Goal: Task Accomplishment & Management: Manage account settings

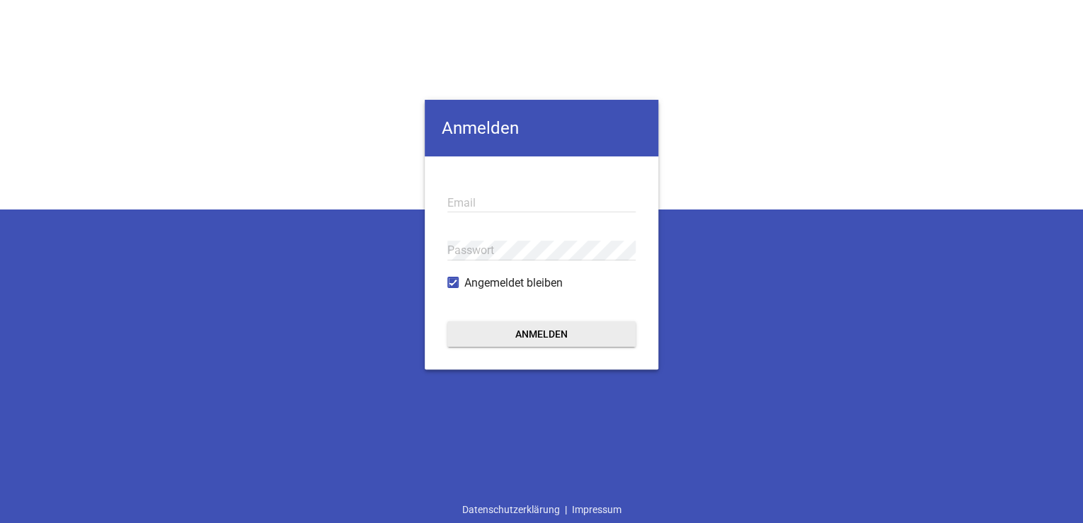
click at [495, 193] on input "email" at bounding box center [541, 202] width 188 height 19
drag, startPoint x: 982, startPoint y: 379, endPoint x: 954, endPoint y: 372, distance: 29.2
click at [982, 379] on div "Anmelden Email Passwort Angemeldet bleiben Anmelden Datenschutzerklärung | Impr…" at bounding box center [541, 261] width 1083 height 523
click at [510, 204] on input "email" at bounding box center [541, 202] width 188 height 19
paste input "[EMAIL_ADDRESS][DOMAIN_NAME]"
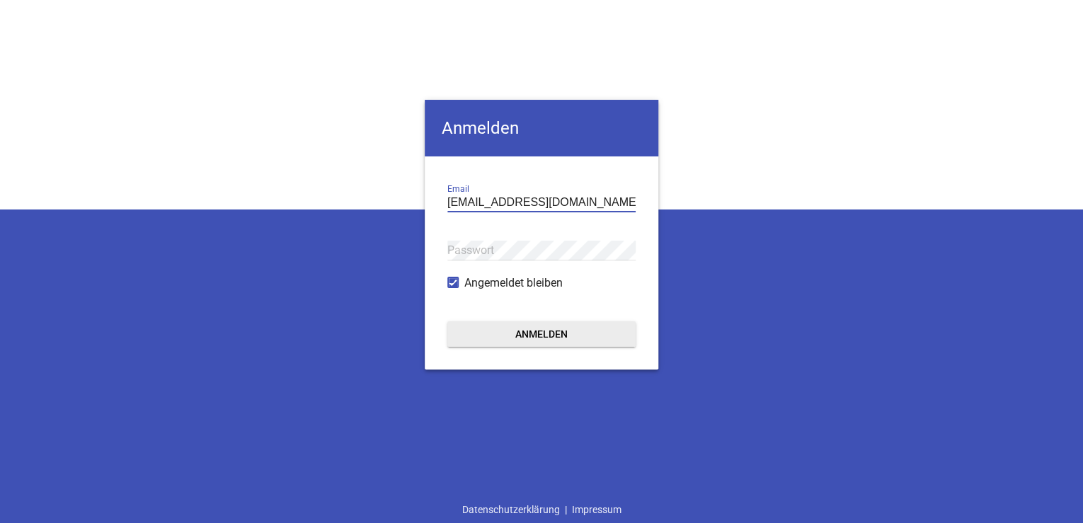
type input "[EMAIL_ADDRESS][DOMAIN_NAME]"
click at [546, 333] on button "Anmelden" at bounding box center [541, 333] width 188 height 25
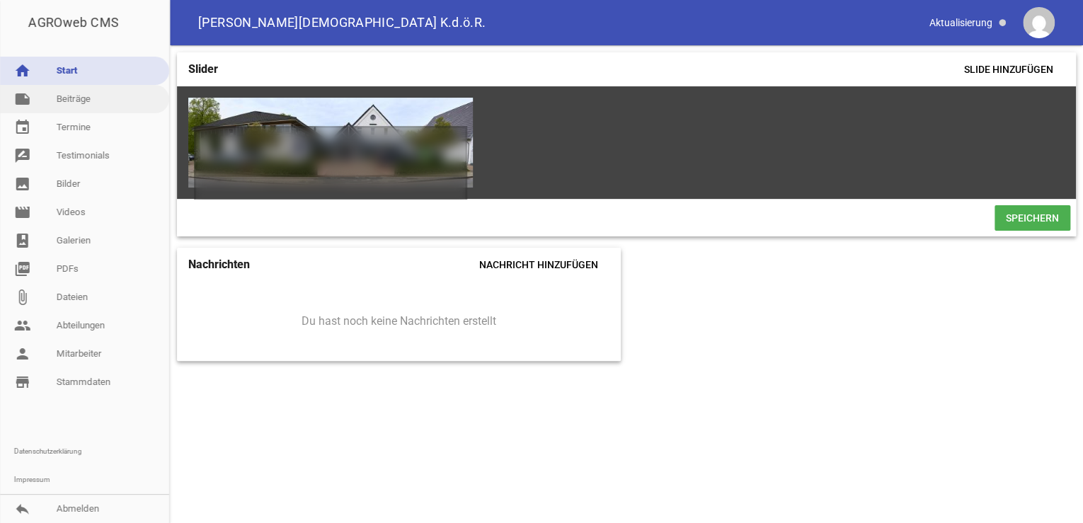
click at [86, 99] on link "note Beiträge" at bounding box center [84, 99] width 169 height 28
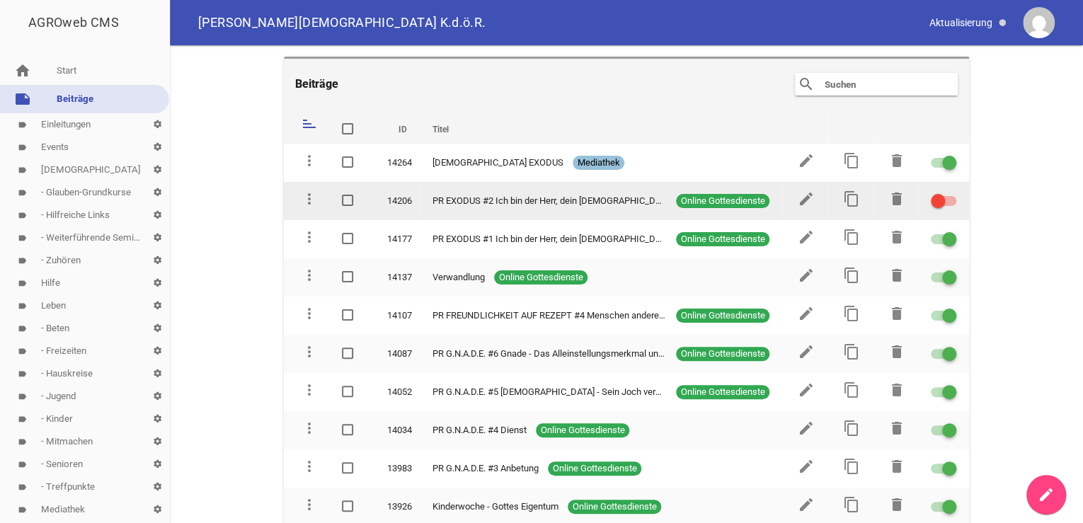
click at [548, 196] on span "PR EXODUS #2 Ich bin der Herr, dein [DEMOGRAPHIC_DATA], der dich" at bounding box center [549, 201] width 234 height 14
click at [801, 196] on icon "edit" at bounding box center [806, 198] width 17 height 17
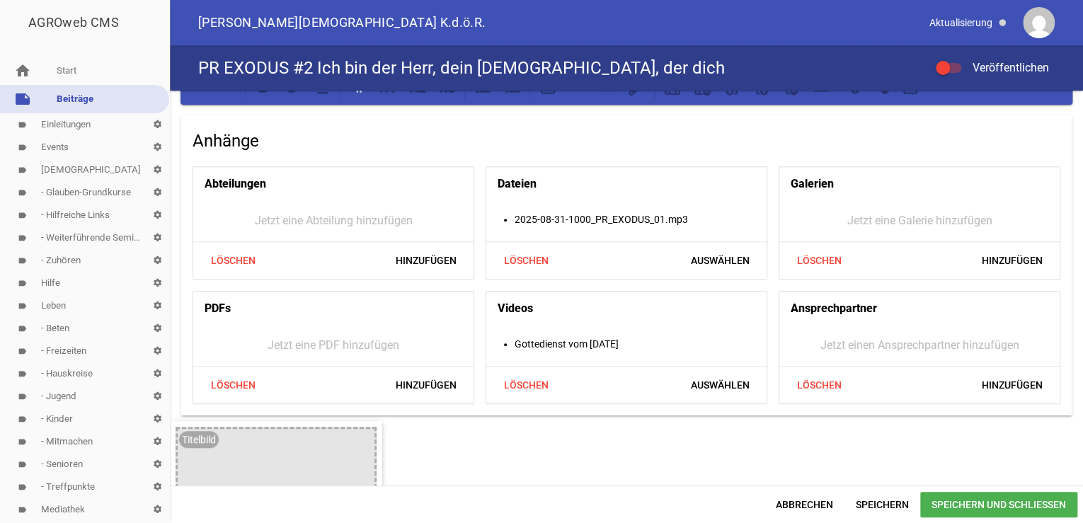
scroll to position [396, 0]
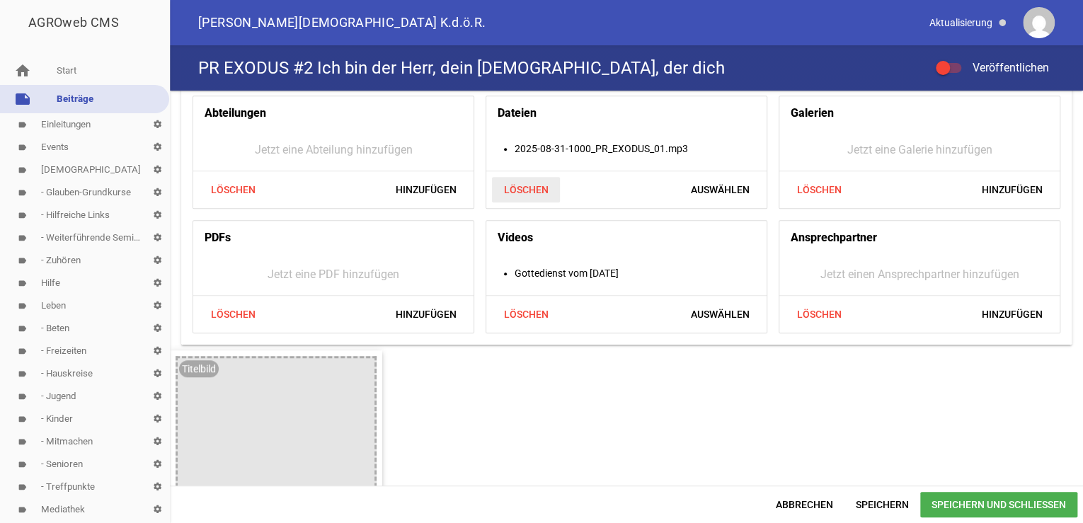
click at [532, 187] on span "Löschen" at bounding box center [526, 189] width 68 height 25
click at [520, 311] on span "Löschen" at bounding box center [526, 314] width 68 height 25
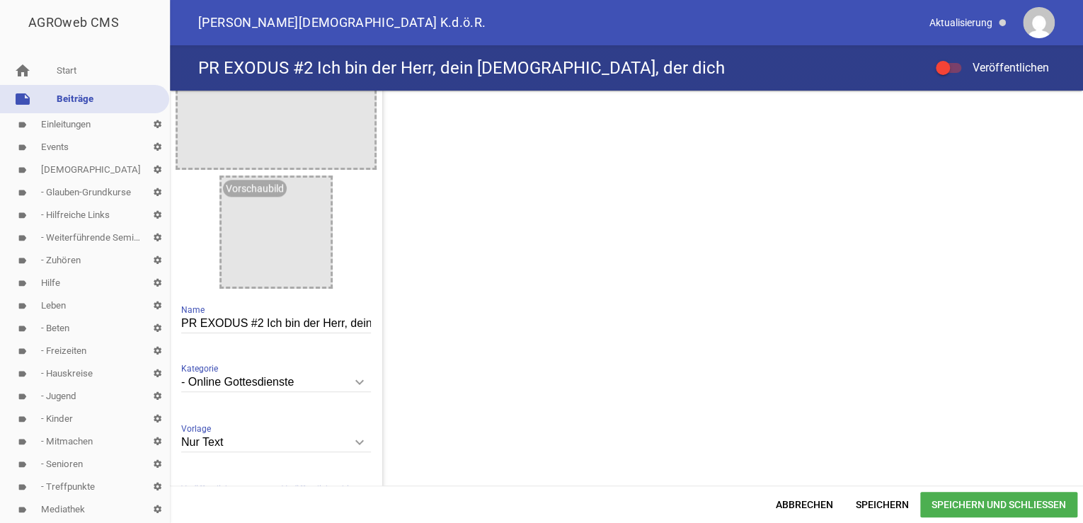
scroll to position [793, 0]
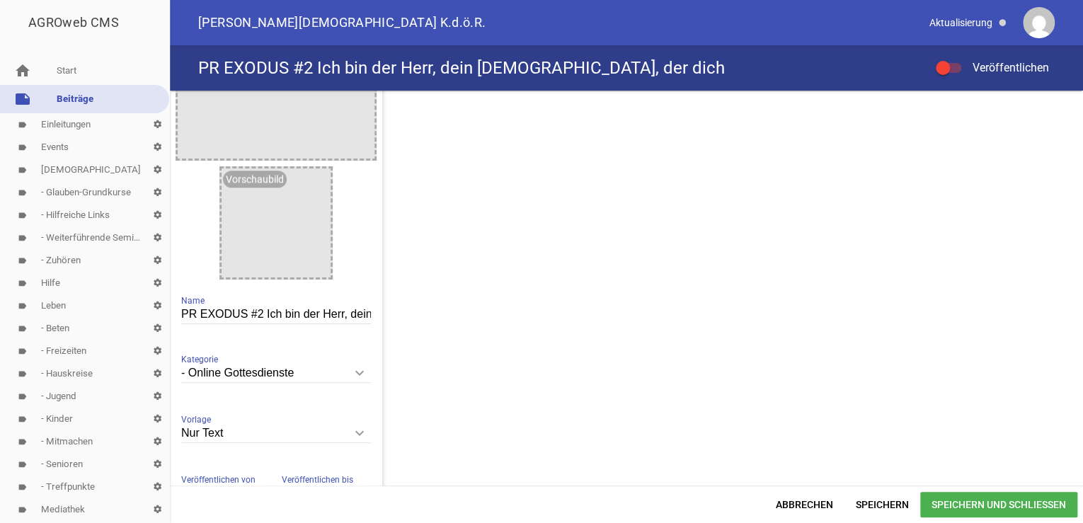
click at [350, 311] on input "PR EXODUS #2 Ich bin der Herr, dein [DEMOGRAPHIC_DATA], der dich" at bounding box center [276, 314] width 190 height 19
paste input "RETTET"
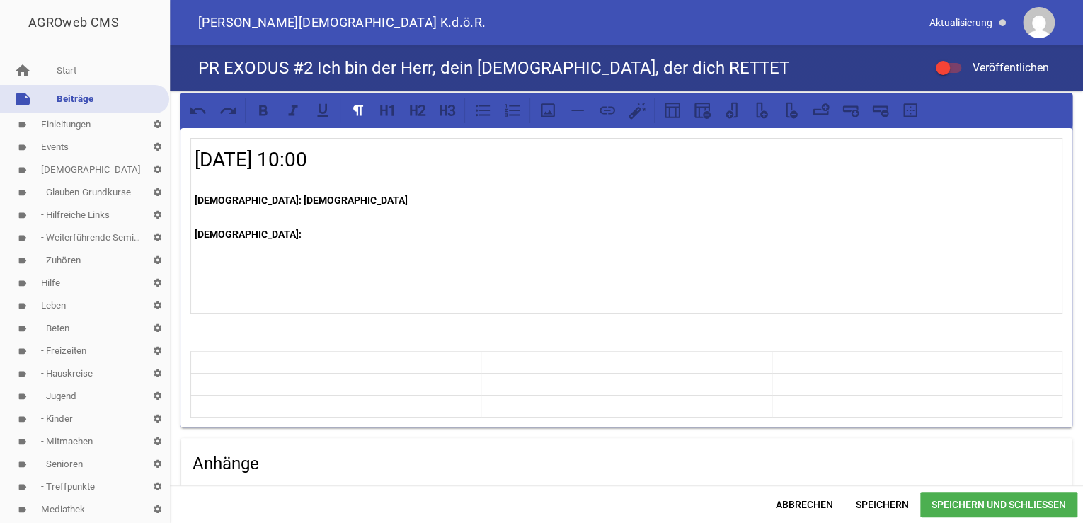
scroll to position [0, 0]
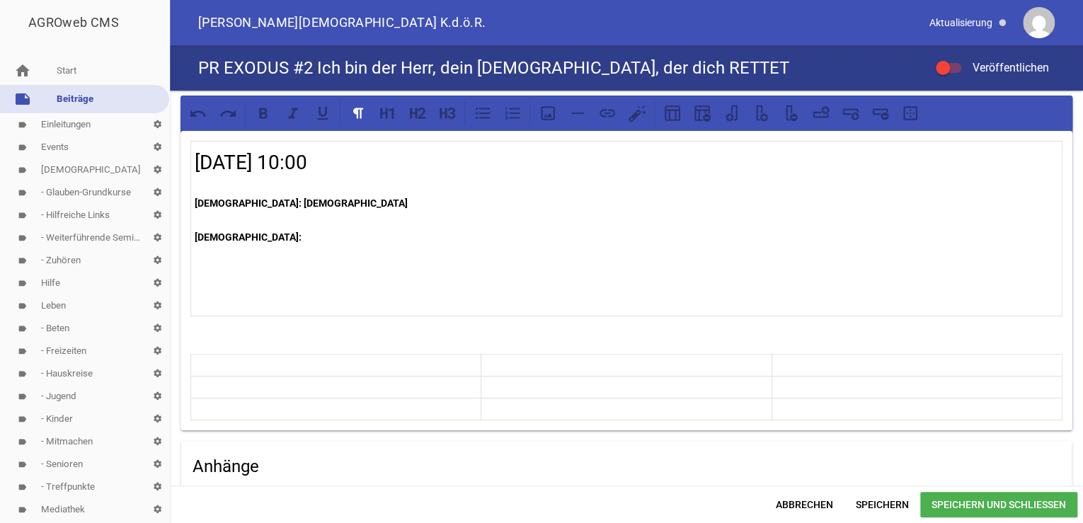
type input "PR EXODUS #2 Ich bin der Herr, dein [DEMOGRAPHIC_DATA], der dich RETTET"
click at [369, 455] on h4 "Anhänge" at bounding box center [627, 466] width 868 height 23
click at [270, 201] on p "[DEMOGRAPHIC_DATA]: [DEMOGRAPHIC_DATA]" at bounding box center [627, 203] width 864 height 17
click at [259, 237] on p "[DEMOGRAPHIC_DATA]:" at bounding box center [627, 237] width 864 height 17
click at [263, 239] on p "[DEMOGRAPHIC_DATA]:" at bounding box center [627, 237] width 864 height 17
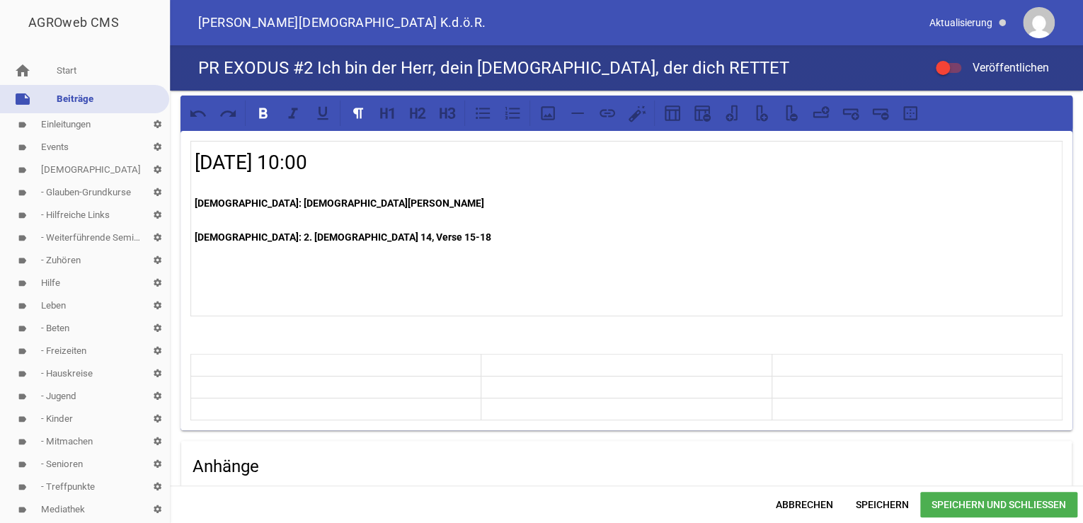
click at [348, 234] on strong "[DEMOGRAPHIC_DATA]: 2. [DEMOGRAPHIC_DATA] 14, Verse 15-18" at bounding box center [343, 236] width 297 height 11
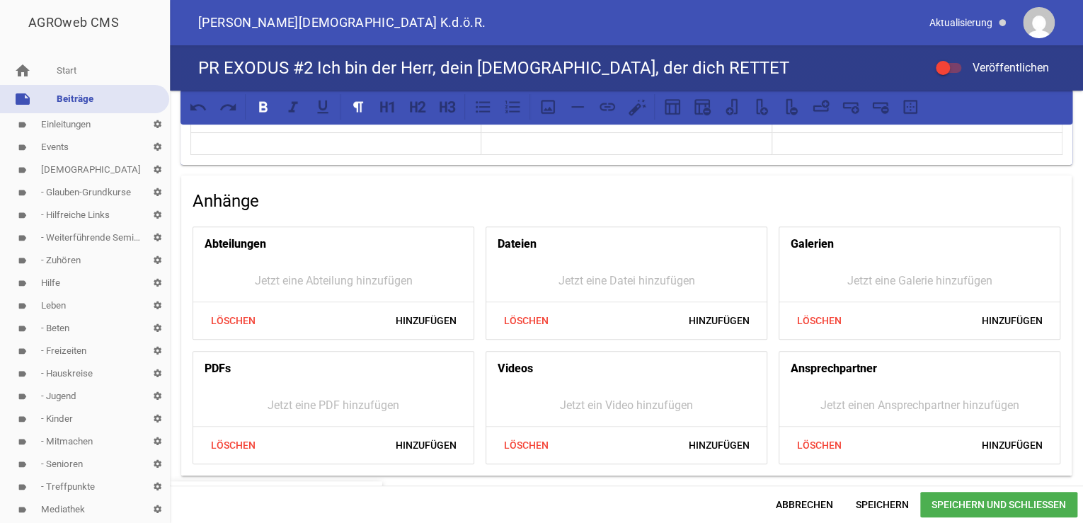
scroll to position [302, 0]
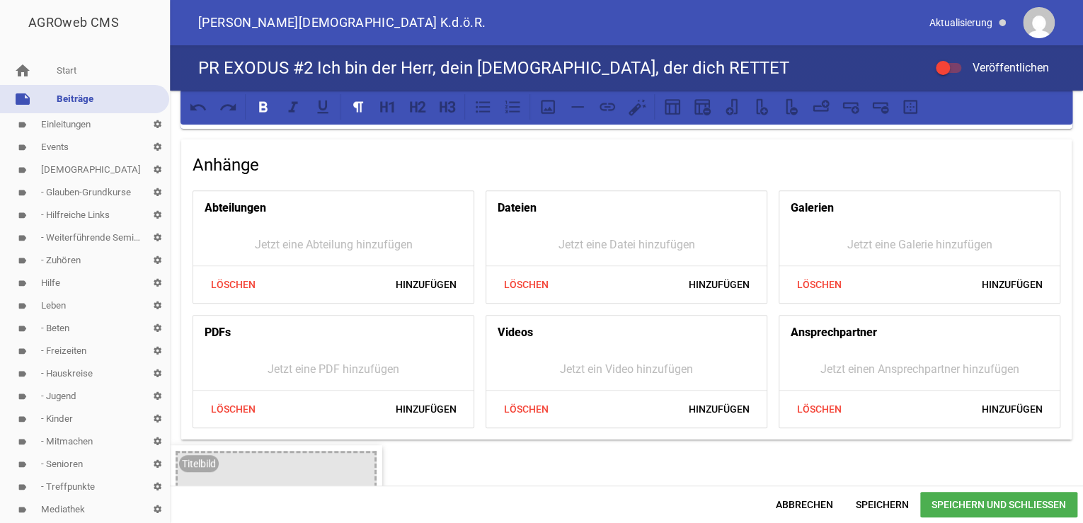
click at [1015, 506] on span "Speichern und Schließen" at bounding box center [998, 504] width 157 height 25
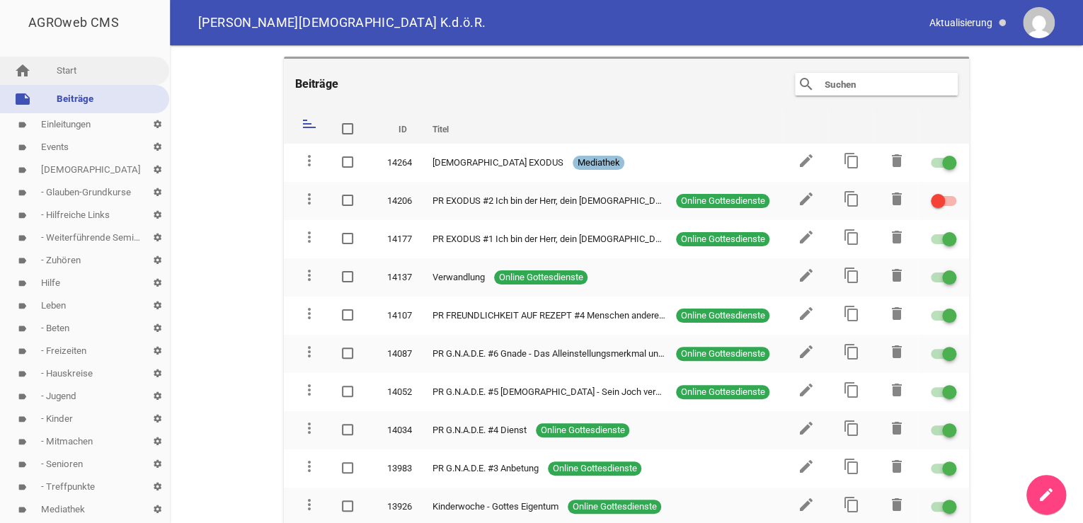
click at [68, 72] on link "home Start" at bounding box center [84, 71] width 169 height 28
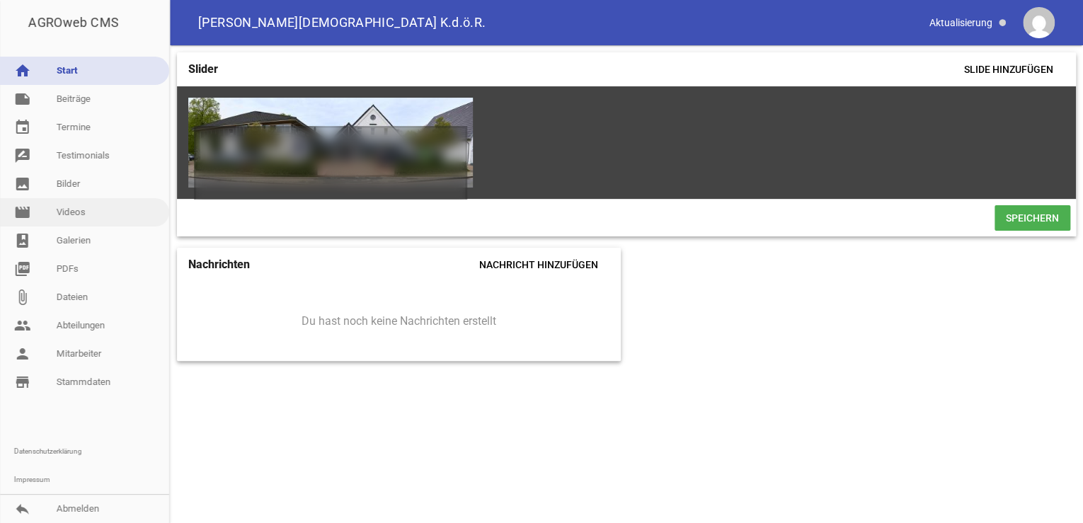
click at [73, 207] on link "movie Videos" at bounding box center [84, 212] width 169 height 28
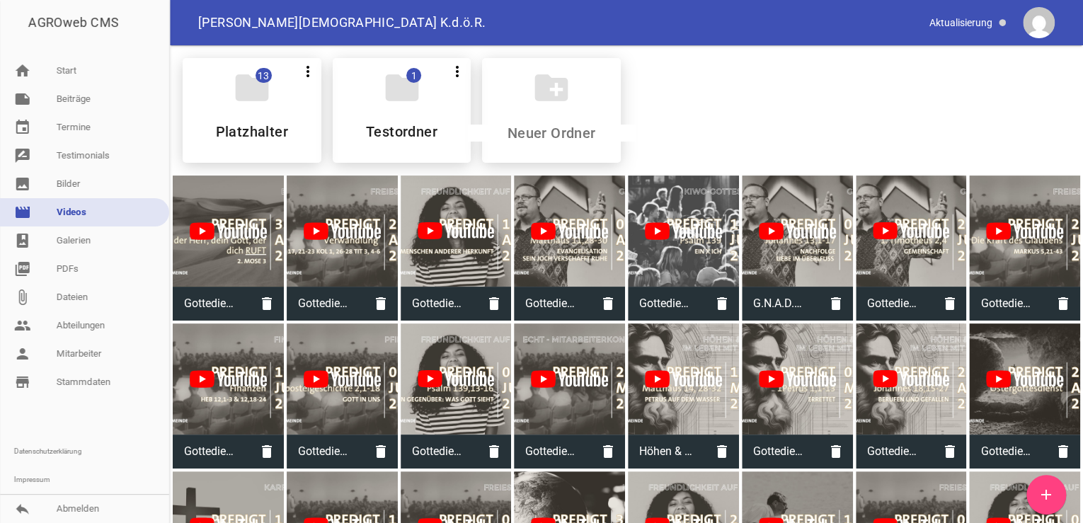
click at [1050, 490] on icon "add" at bounding box center [1046, 494] width 17 height 17
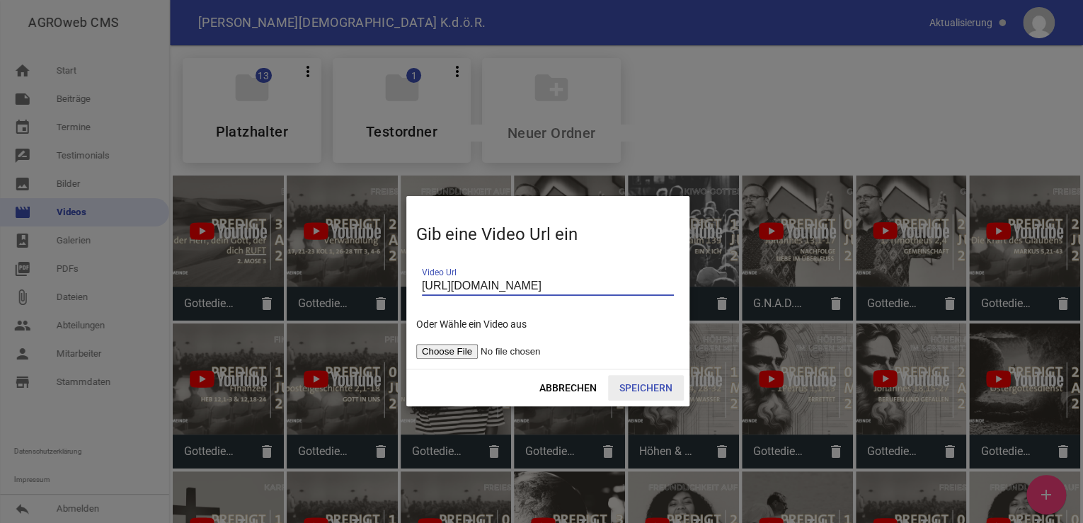
type input "[URL][DOMAIN_NAME]"
click at [650, 385] on span "Speichern" at bounding box center [646, 387] width 76 height 25
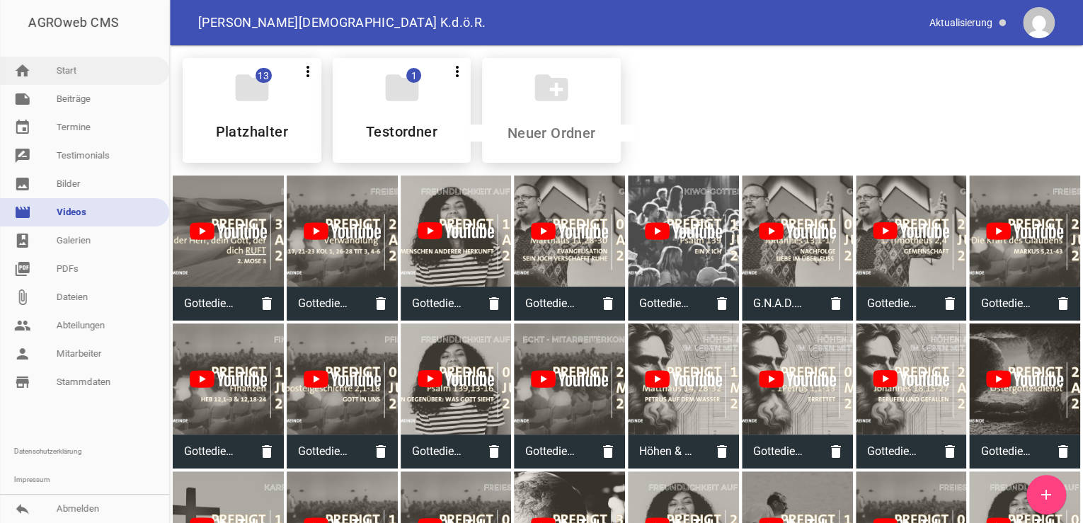
click at [77, 69] on link "home Start" at bounding box center [84, 71] width 169 height 28
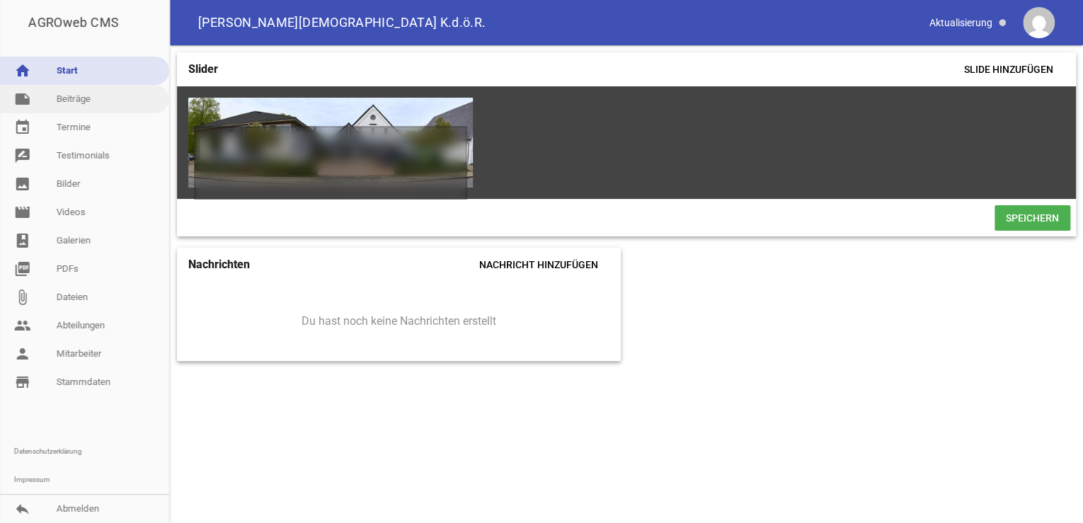
click at [68, 98] on link "note Beiträge" at bounding box center [84, 99] width 169 height 28
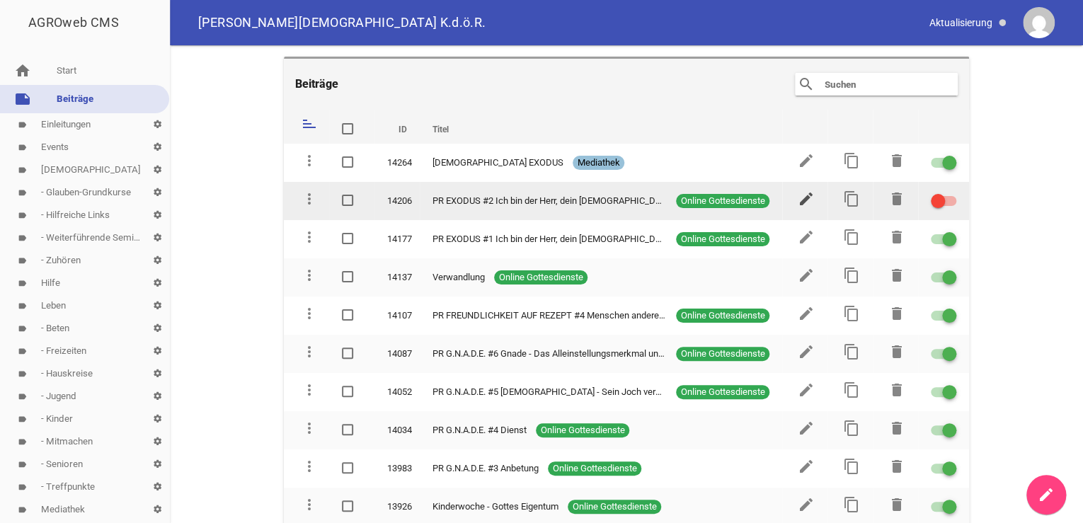
click at [802, 195] on icon "edit" at bounding box center [806, 198] width 17 height 17
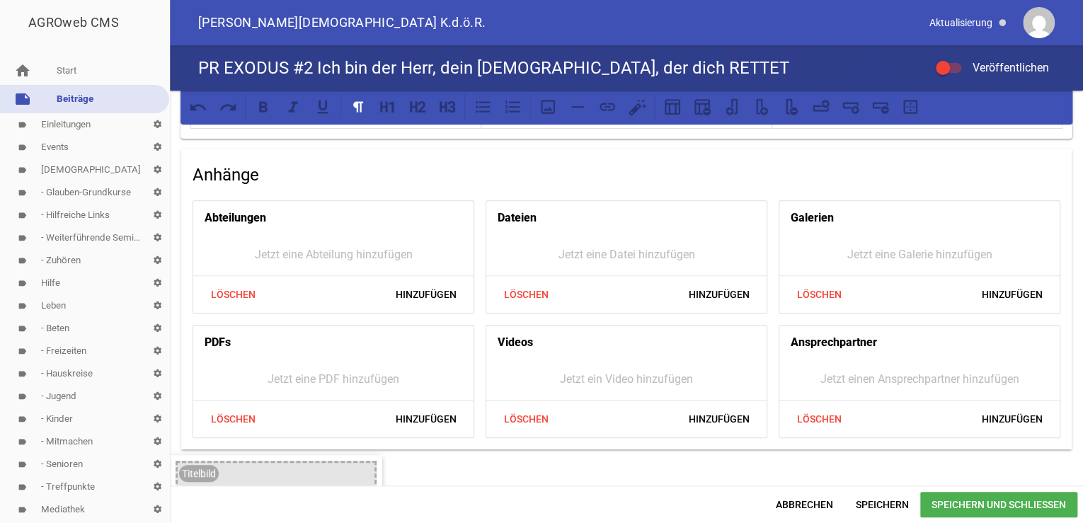
scroll to position [340, 0]
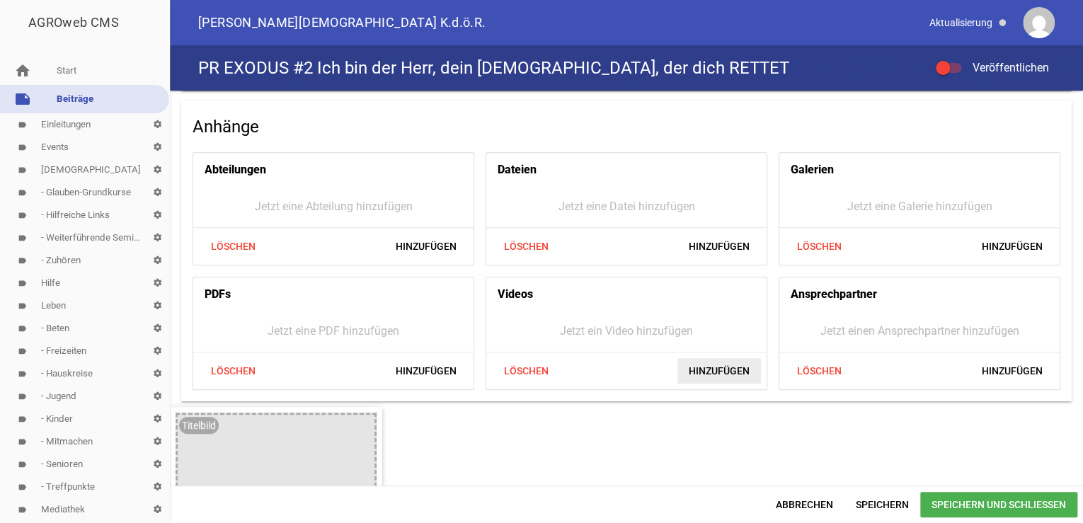
click at [702, 368] on span "Hinzufügen" at bounding box center [719, 370] width 84 height 25
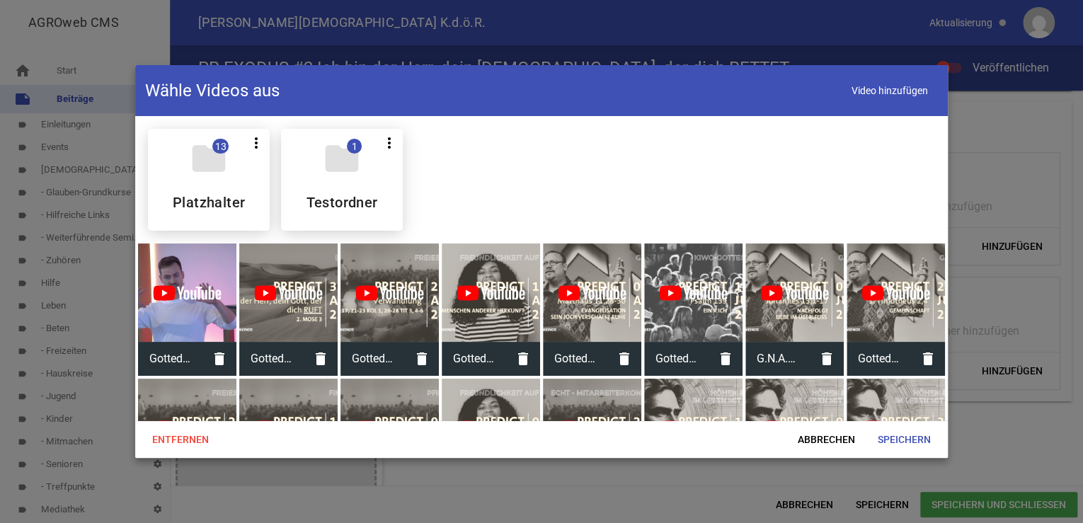
click at [186, 317] on div at bounding box center [187, 292] width 98 height 98
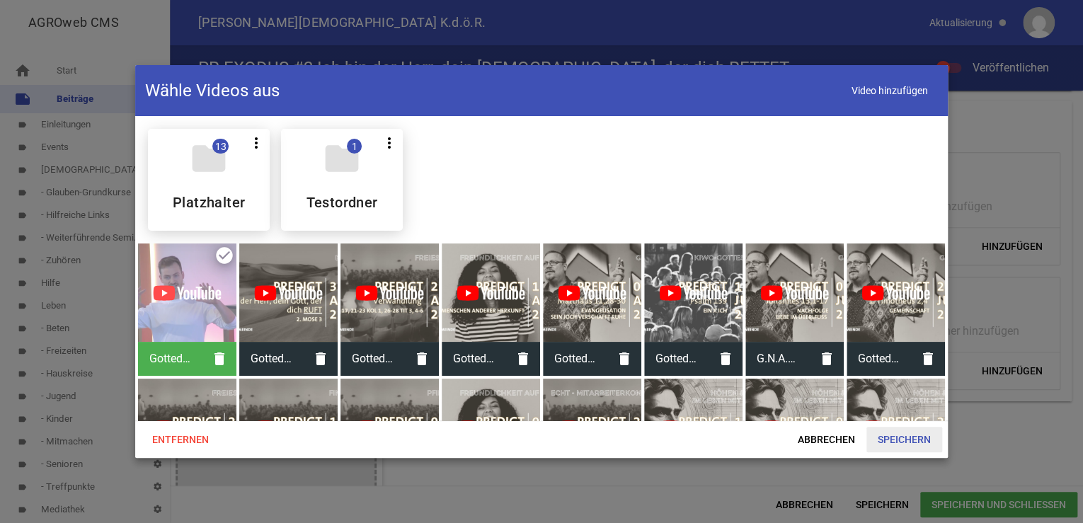
click at [898, 439] on span "Speichern" at bounding box center [904, 439] width 76 height 25
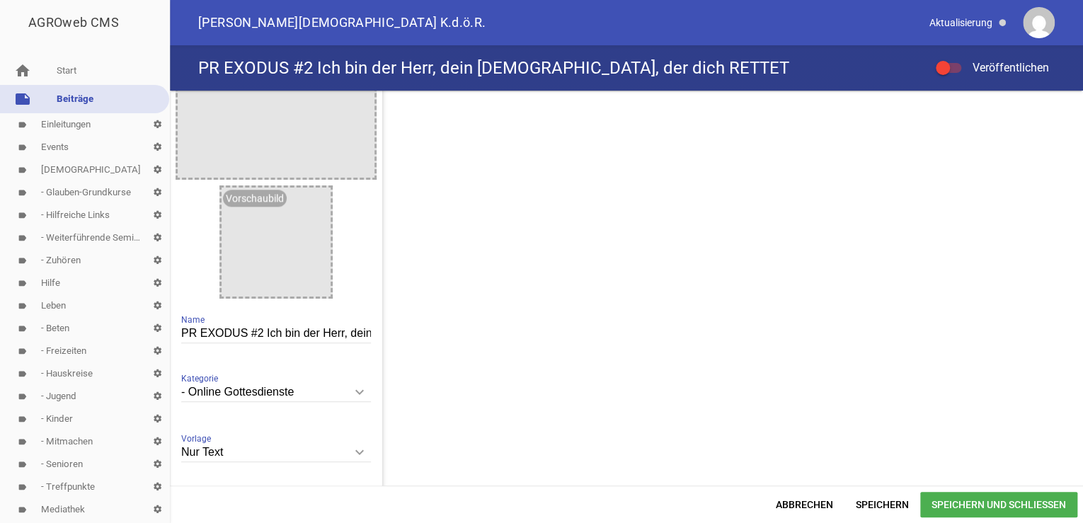
scroll to position [793, 0]
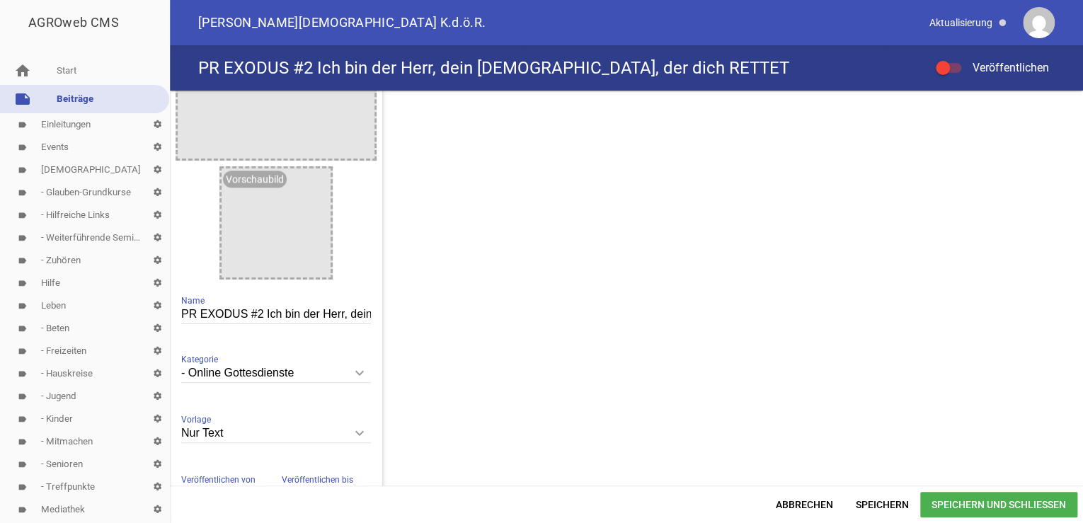
click at [981, 502] on span "Speichern und Schließen" at bounding box center [998, 504] width 157 height 25
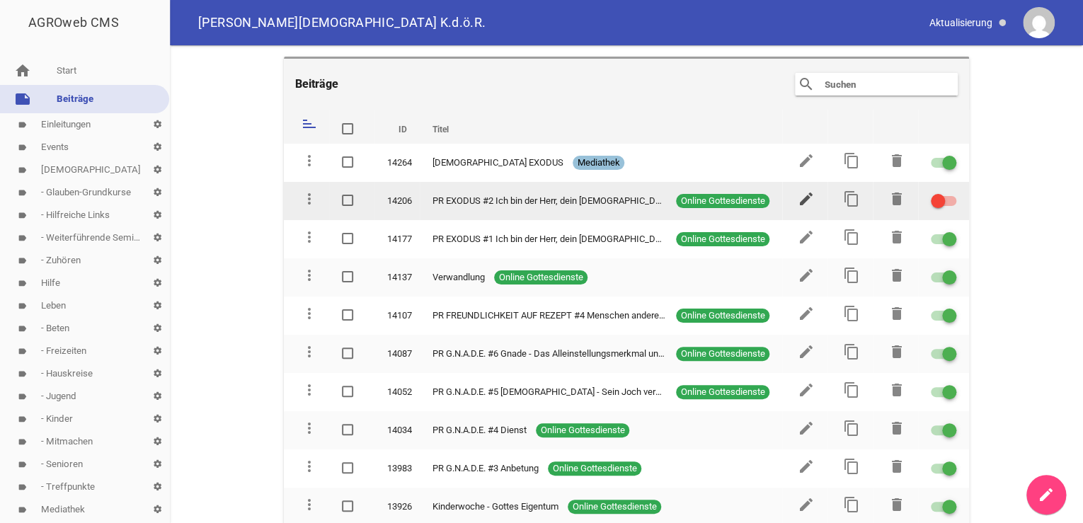
click at [798, 197] on icon "edit" at bounding box center [806, 198] width 17 height 17
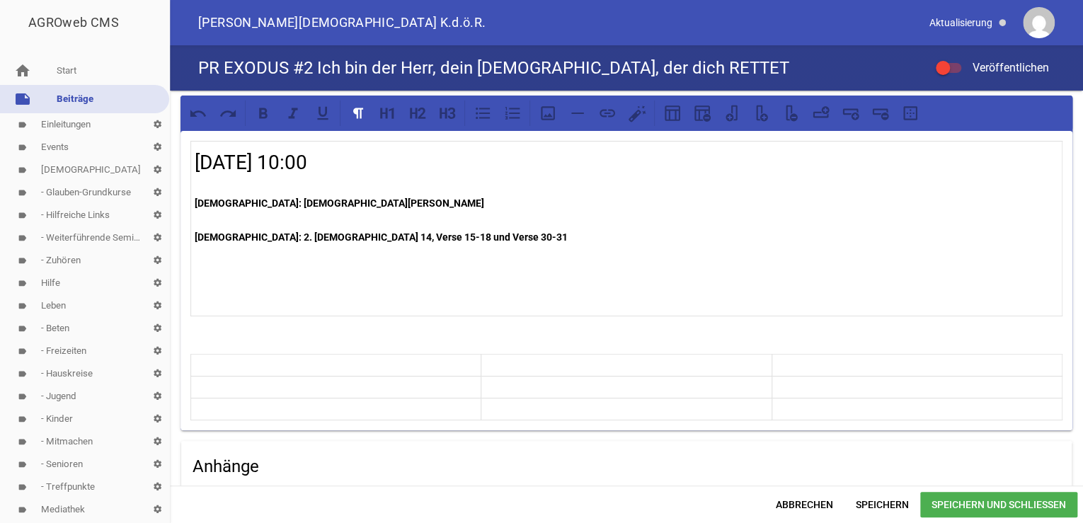
click at [988, 505] on span "Speichern und Schließen" at bounding box center [998, 504] width 157 height 25
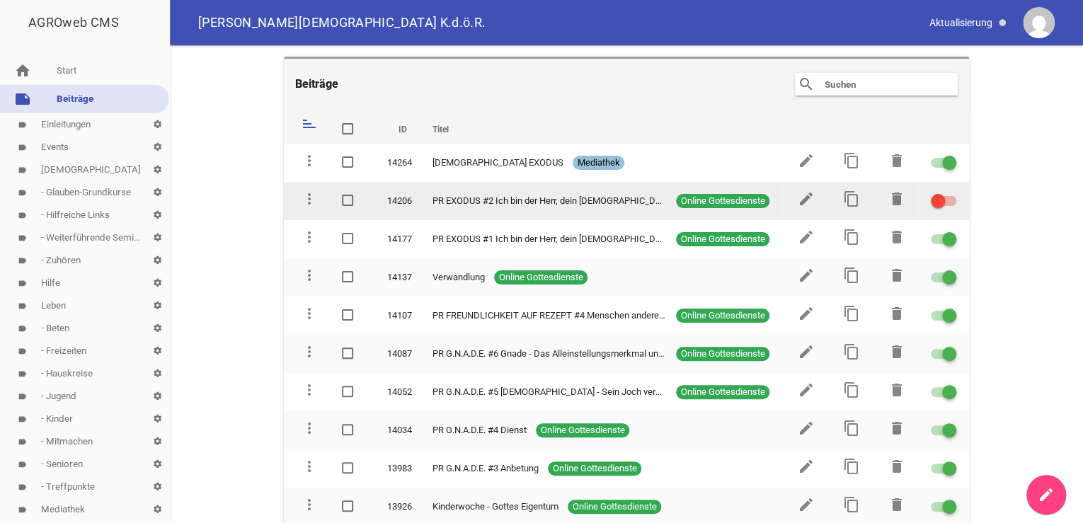
click at [940, 200] on div at bounding box center [943, 201] width 25 height 10
click at [952, 193] on input "checkbox" at bounding box center [952, 193] width 0 height 0
click at [843, 200] on icon "content_copy" at bounding box center [851, 198] width 17 height 17
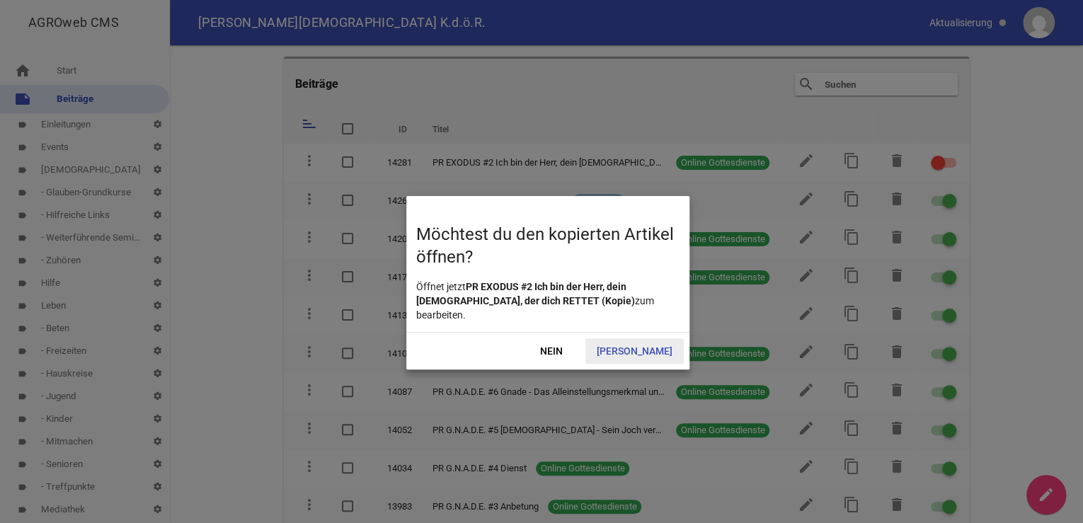
click at [651, 338] on span "[PERSON_NAME]" at bounding box center [634, 350] width 98 height 25
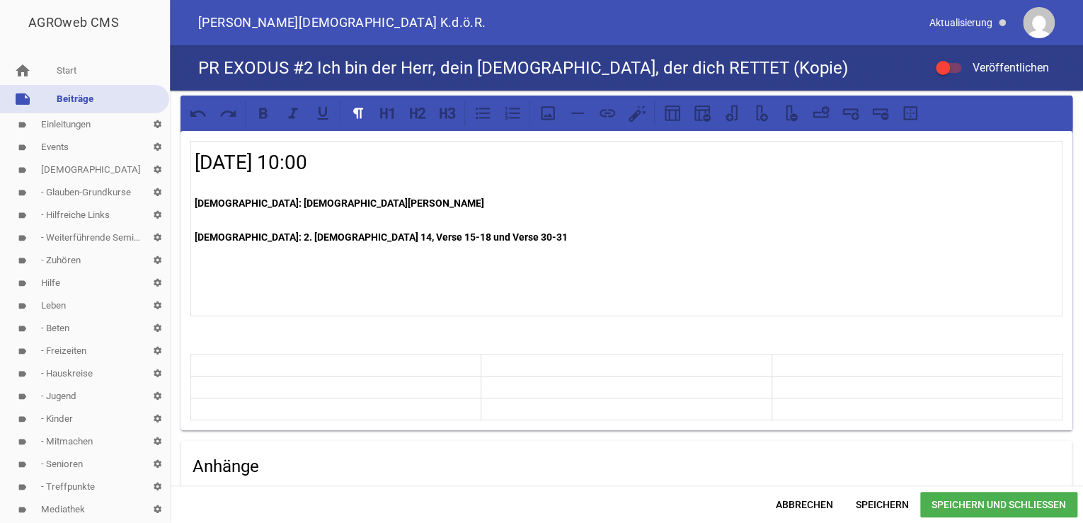
click at [277, 164] on h2 "[DATE] 10:00" at bounding box center [627, 163] width 864 height 30
drag, startPoint x: 269, startPoint y: 202, endPoint x: 334, endPoint y: 190, distance: 66.2
click at [353, 204] on p "[DEMOGRAPHIC_DATA]: [DEMOGRAPHIC_DATA][PERSON_NAME]" at bounding box center [627, 203] width 864 height 17
drag, startPoint x: 256, startPoint y: 237, endPoint x: 451, endPoint y: 236, distance: 195.4
click at [451, 236] on p "[DEMOGRAPHIC_DATA]: 2. [DEMOGRAPHIC_DATA] 14, Verse 15-18 und Verse 30-31" at bounding box center [627, 237] width 864 height 17
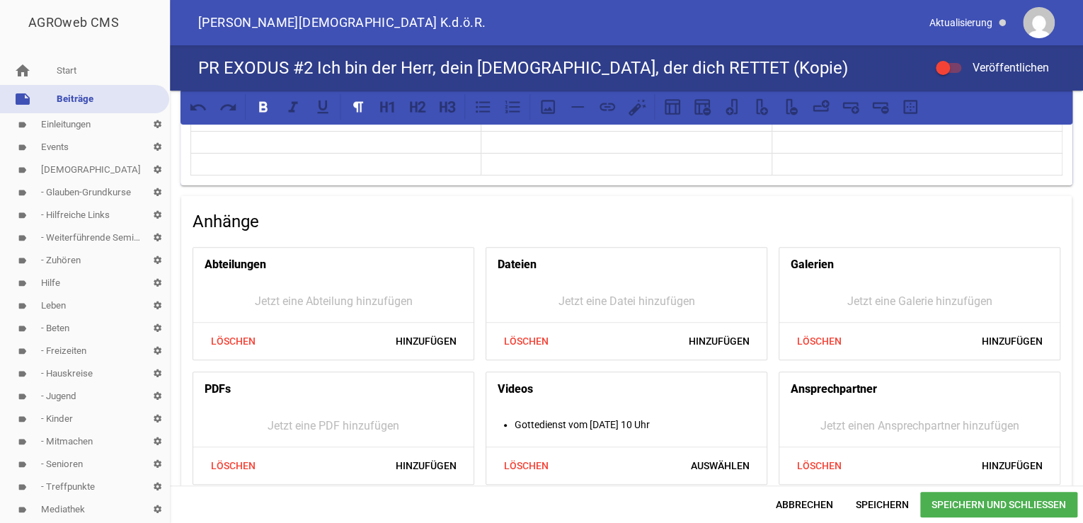
scroll to position [283, 0]
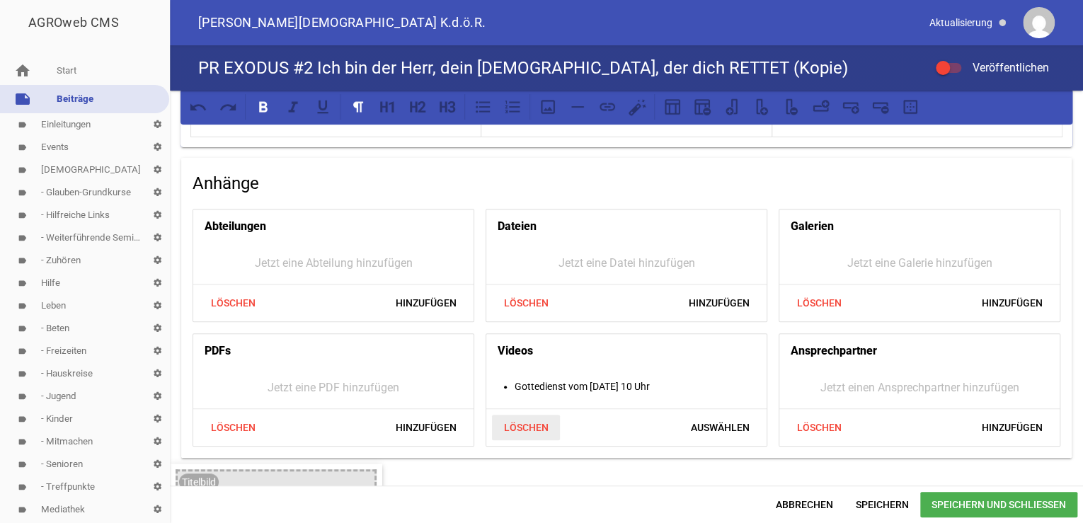
click at [537, 425] on span "Löschen" at bounding box center [526, 427] width 68 height 25
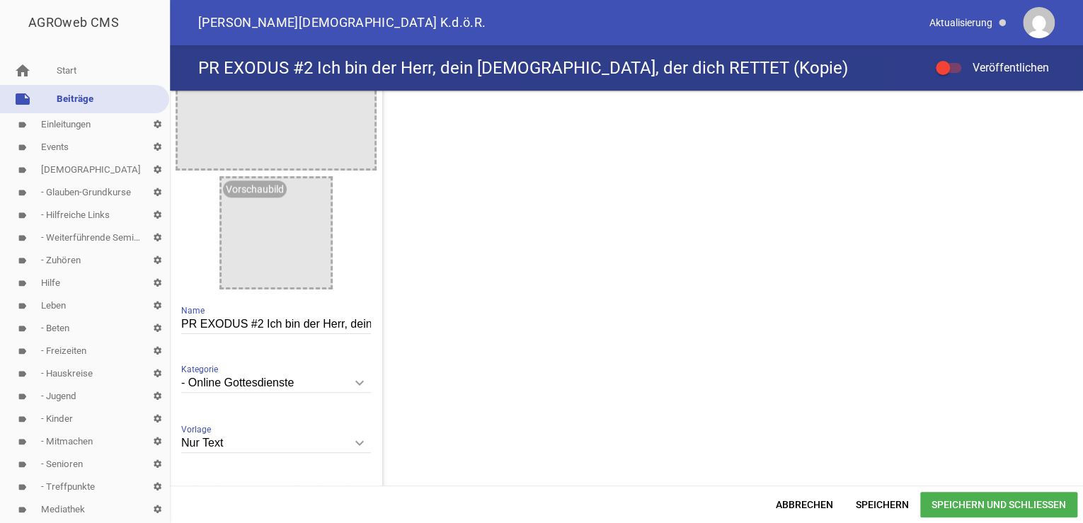
scroll to position [793, 0]
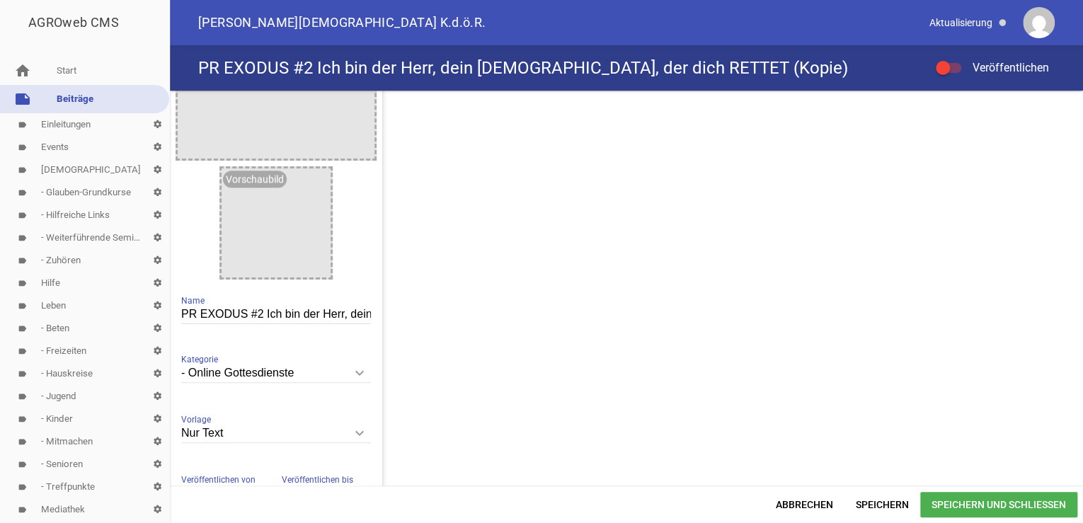
click at [261, 314] on input "PR EXODUS #2 Ich bin der Herr, dein [DEMOGRAPHIC_DATA], der dich RETTET (Kopie)" at bounding box center [276, 314] width 190 height 19
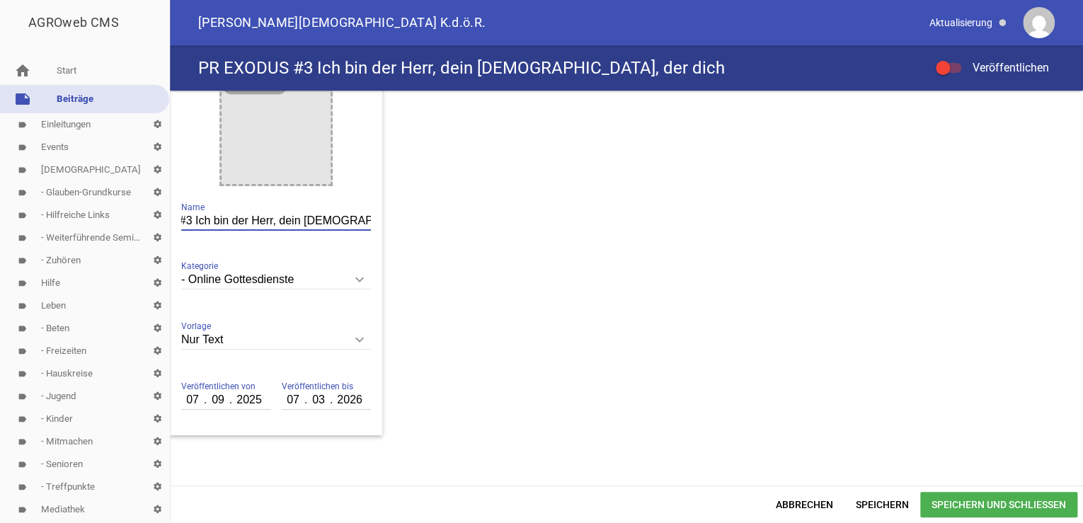
scroll to position [896, 0]
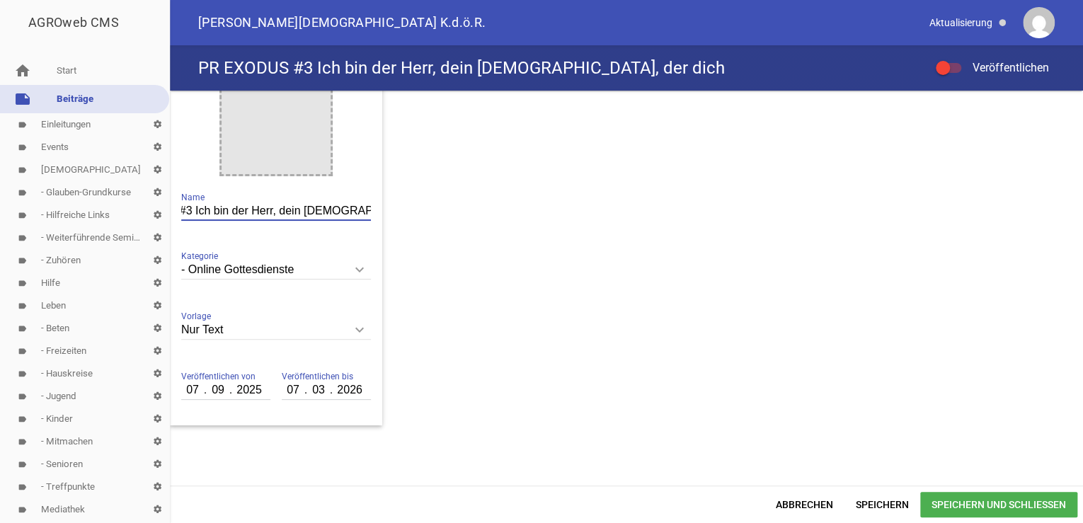
type input "PR EXODUS #3 Ich bin der Herr, dein [DEMOGRAPHIC_DATA], der dich"
click at [185, 384] on input "07" at bounding box center [193, 390] width 24 height 18
type input "16"
drag, startPoint x: 289, startPoint y: 386, endPoint x: 300, endPoint y: 404, distance: 21.0
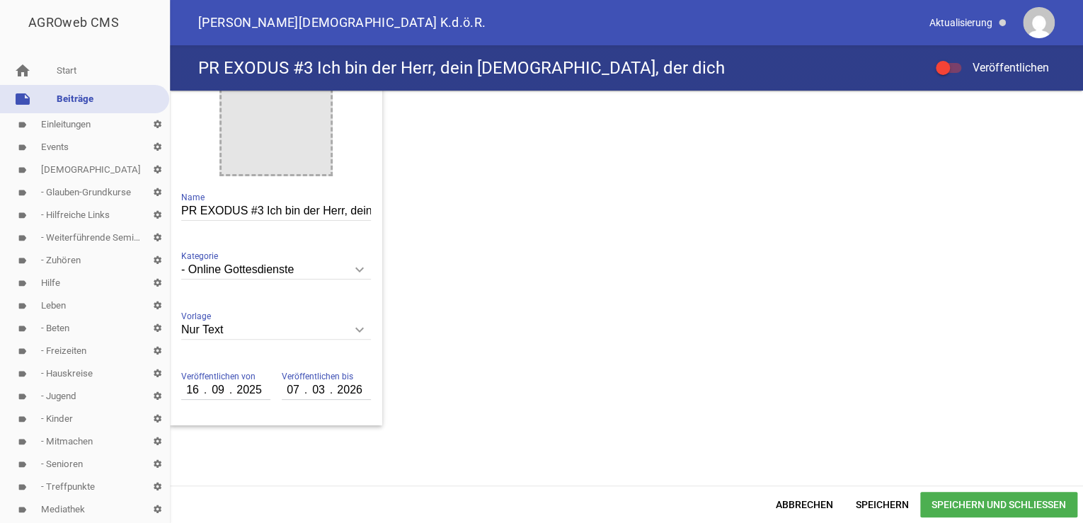
click at [289, 387] on input "07" at bounding box center [294, 390] width 24 height 18
type input "16"
click at [994, 506] on span "Speichern und Schließen" at bounding box center [998, 504] width 157 height 25
